Goal: Information Seeking & Learning: Find specific fact

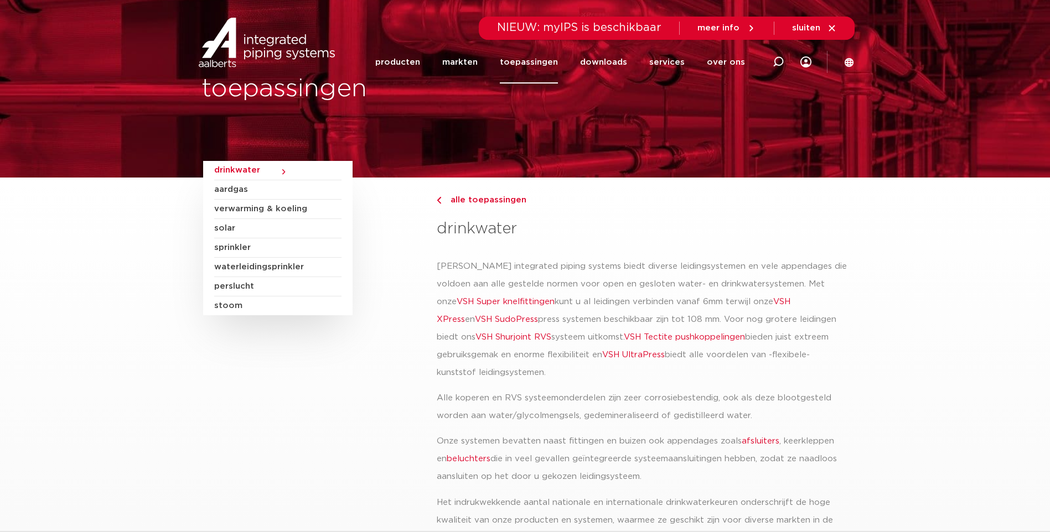
click at [764, 301] on link "VSH XPress" at bounding box center [614, 311] width 354 height 26
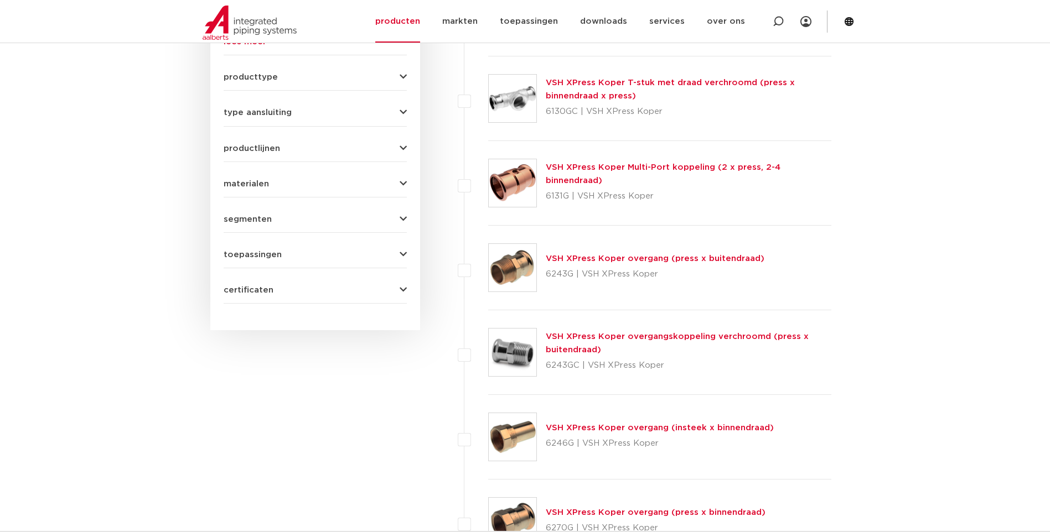
click at [400, 181] on icon "button" at bounding box center [403, 184] width 7 height 8
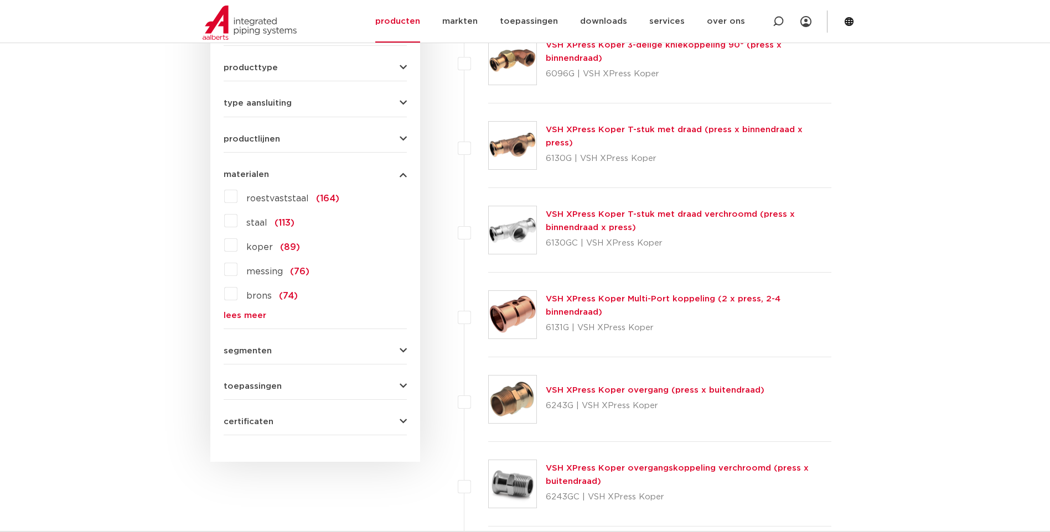
scroll to position [578, 0]
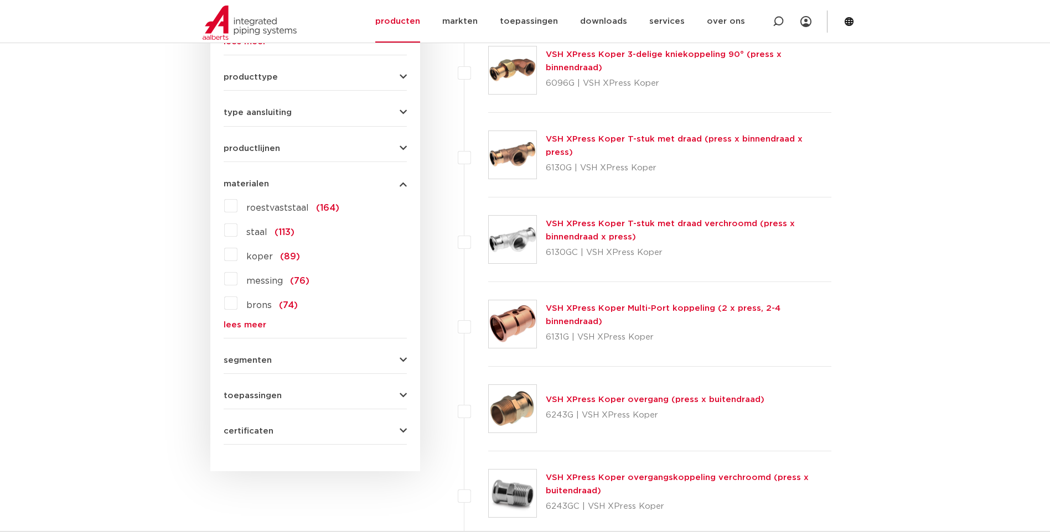
click at [237, 208] on label "roestvaststaal (164)" at bounding box center [288, 206] width 102 height 18
click at [0, 0] on input "roestvaststaal (164)" at bounding box center [0, 0] width 0 height 0
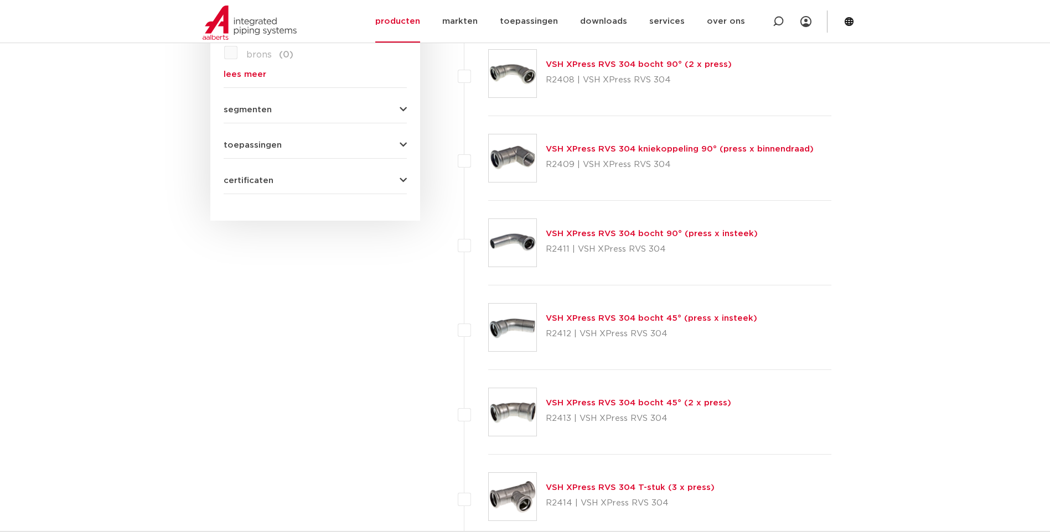
scroll to position [855, 0]
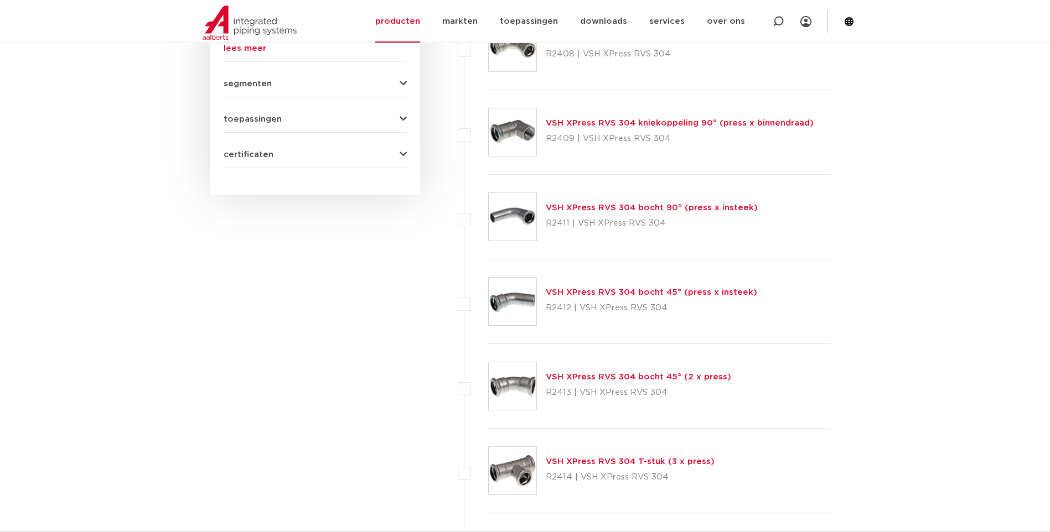
click at [608, 374] on link "VSH XPress RVS 304 bocht 45° (2 x press)" at bounding box center [638, 377] width 185 height 8
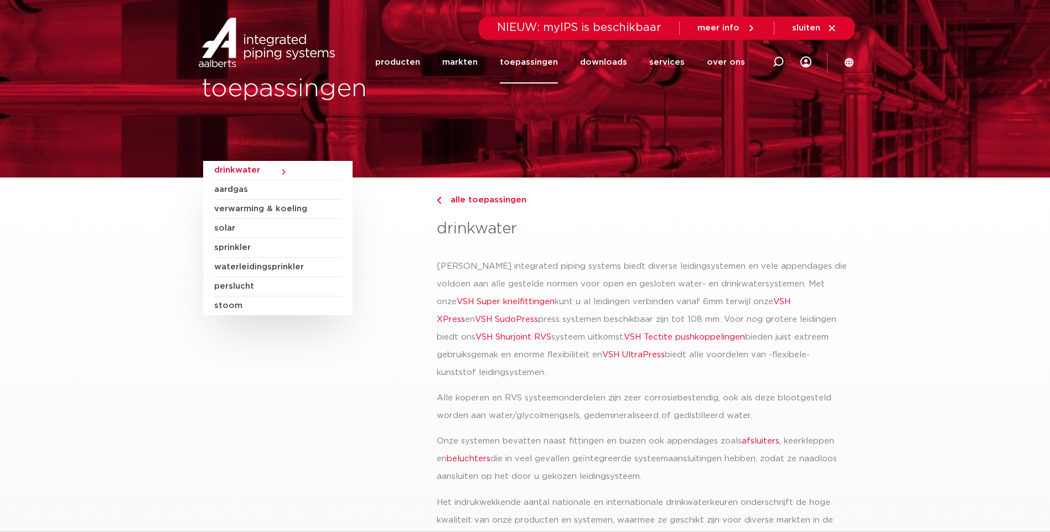
click at [770, 301] on link "VSH XPress" at bounding box center [614, 311] width 354 height 26
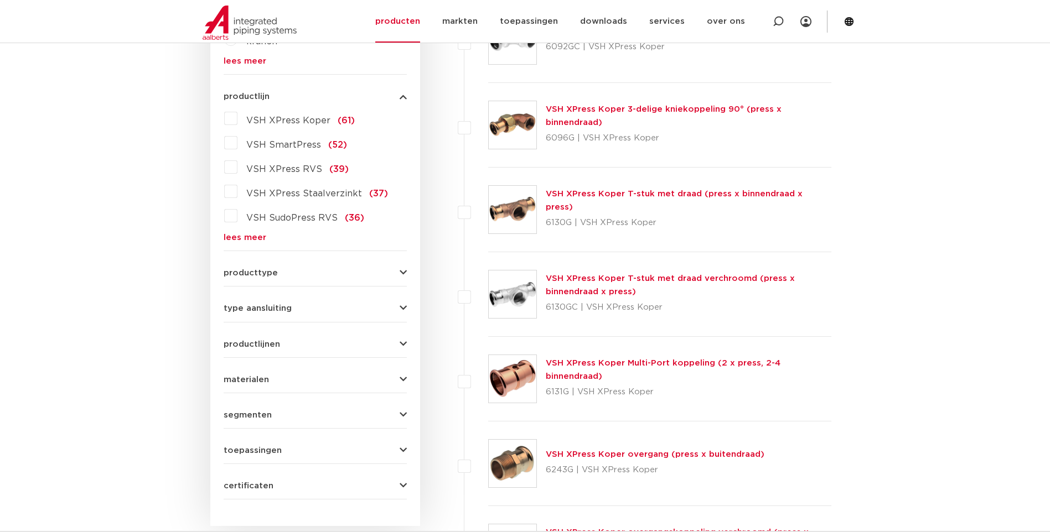
scroll to position [523, 0]
click at [237, 170] on label "VSH XPress RVS (39)" at bounding box center [292, 168] width 111 height 18
click at [0, 0] on input "VSH XPress RVS (39)" at bounding box center [0, 0] width 0 height 0
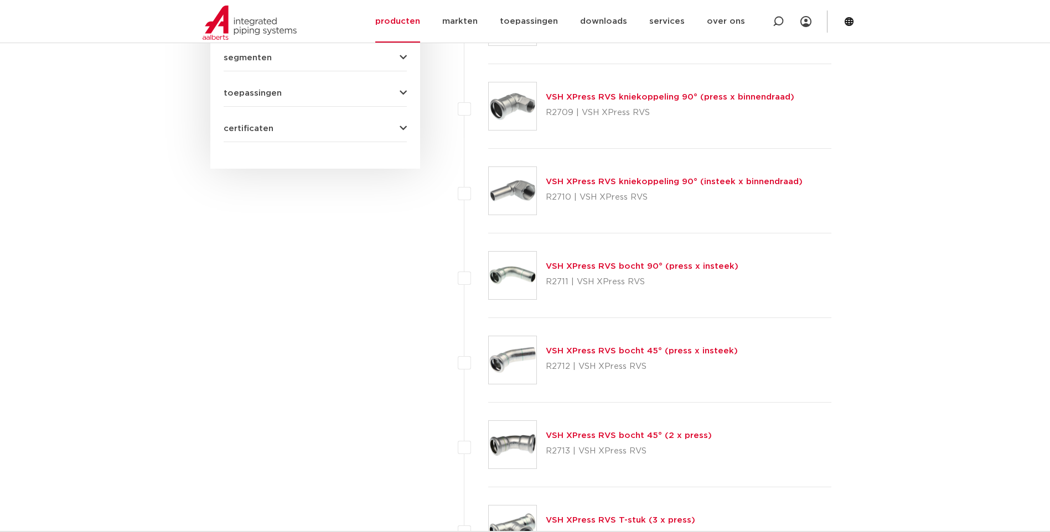
scroll to position [911, 0]
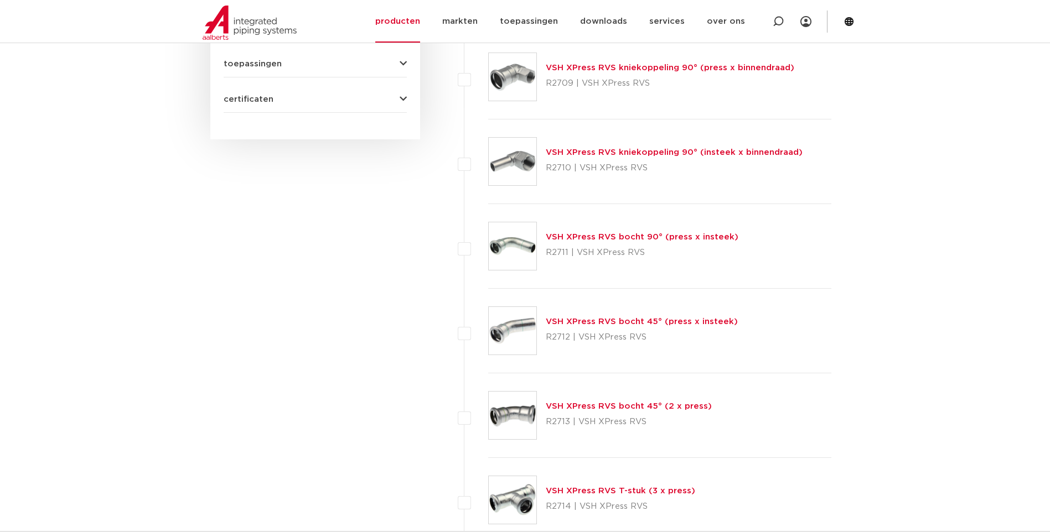
click at [616, 407] on link "VSH XPress RVS bocht 45° (2 x press)" at bounding box center [629, 406] width 166 height 8
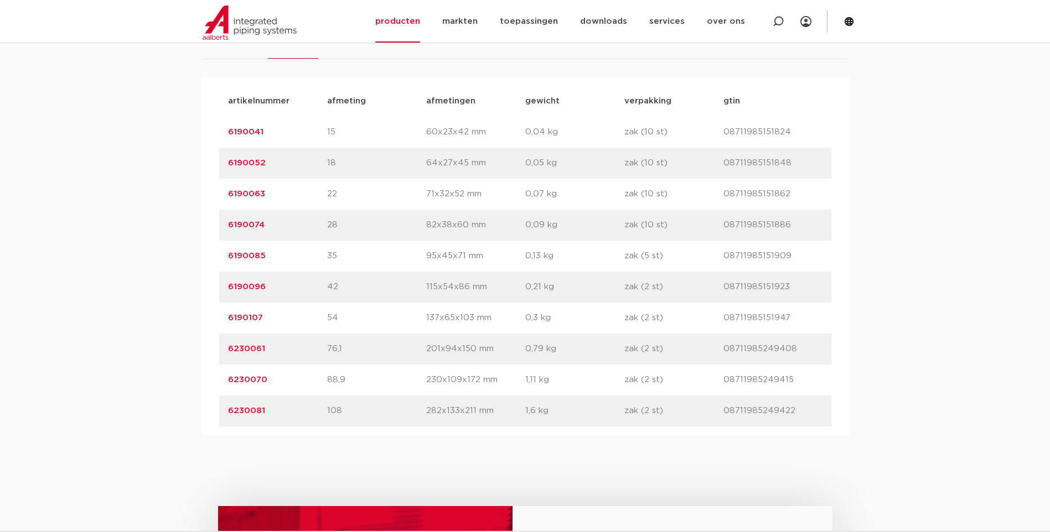
scroll to position [775, 0]
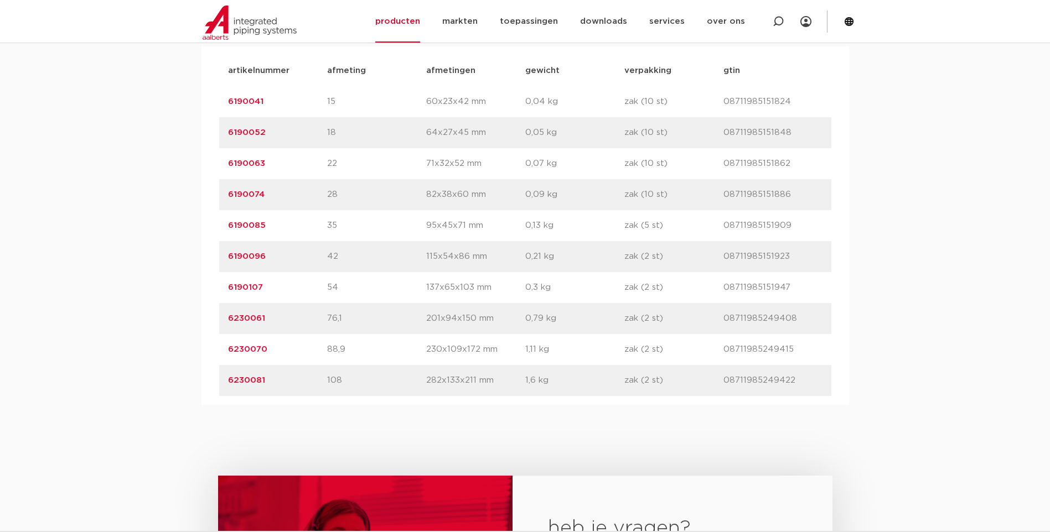
click at [256, 317] on link "6230061" at bounding box center [246, 318] width 37 height 8
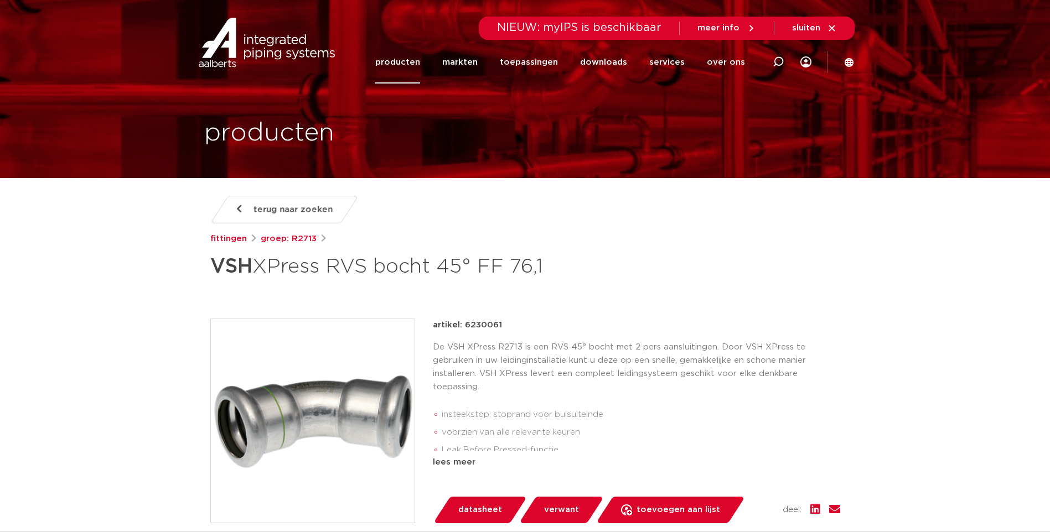
drag, startPoint x: 499, startPoint y: 324, endPoint x: 464, endPoint y: 325, distance: 34.9
click at [464, 325] on p "artikel: 6230061" at bounding box center [467, 325] width 69 height 13
drag, startPoint x: 464, startPoint y: 325, endPoint x: 477, endPoint y: 326, distance: 12.2
copy p "6230061"
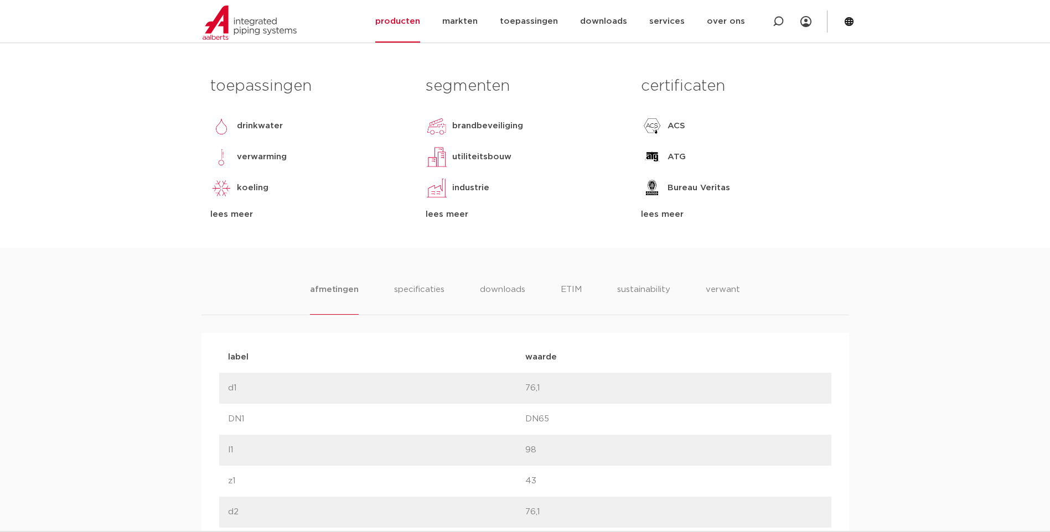
scroll to position [443, 0]
